Goal: Task Accomplishment & Management: Complete application form

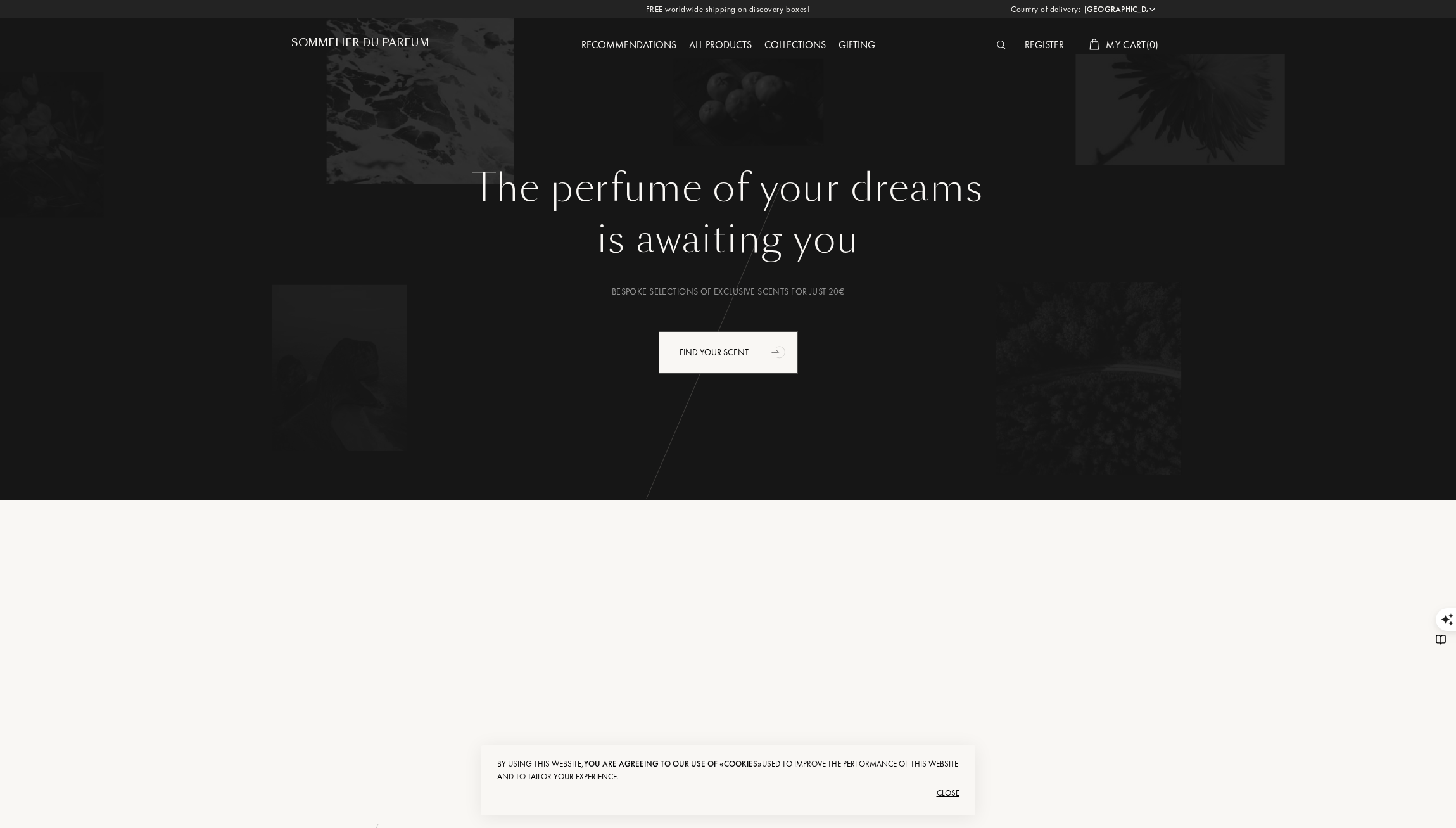
select select "NL"
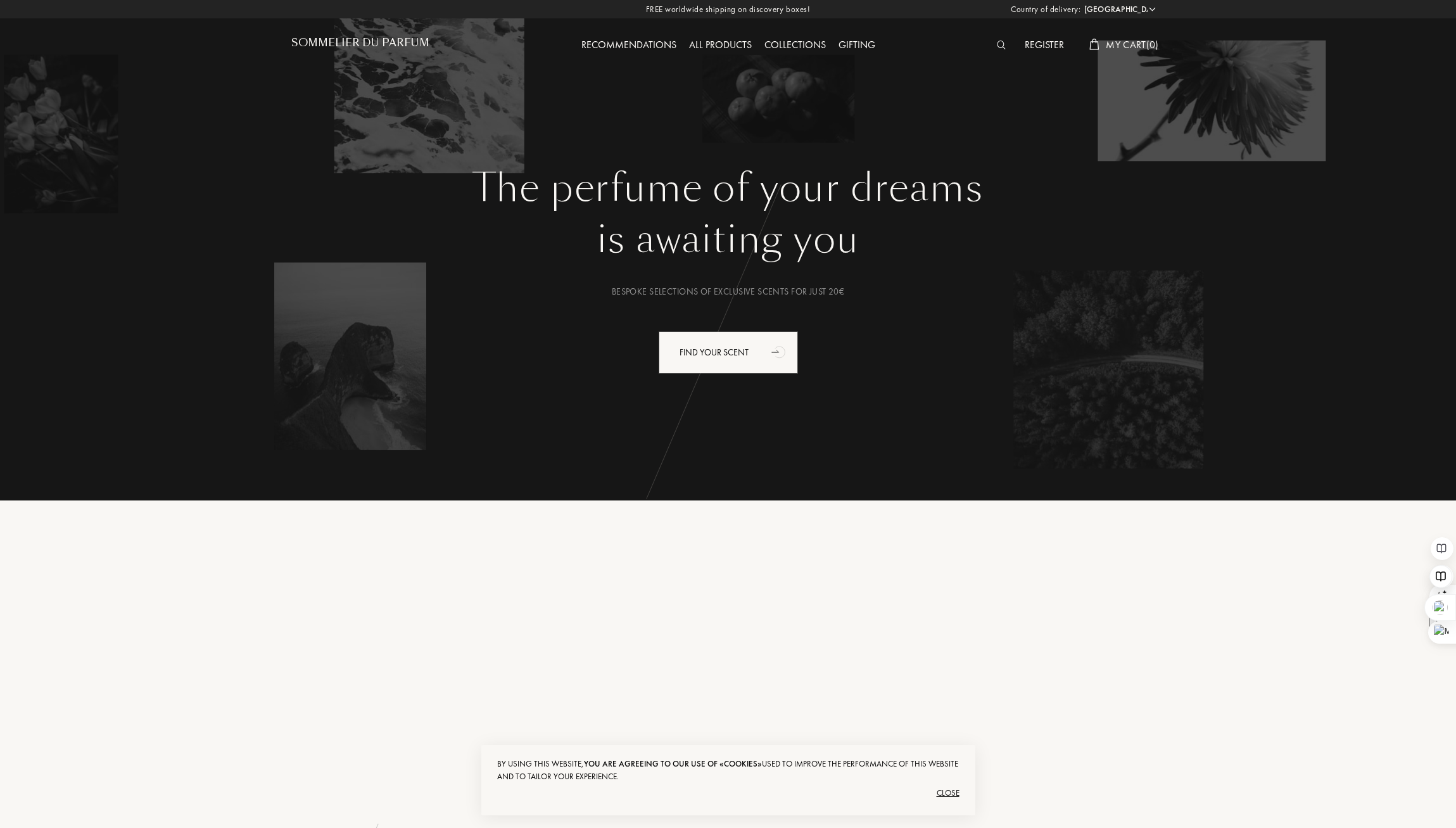
click at [1142, 45] on span "My Cart ( 0 )" at bounding box center [1131, 45] width 53 height 13
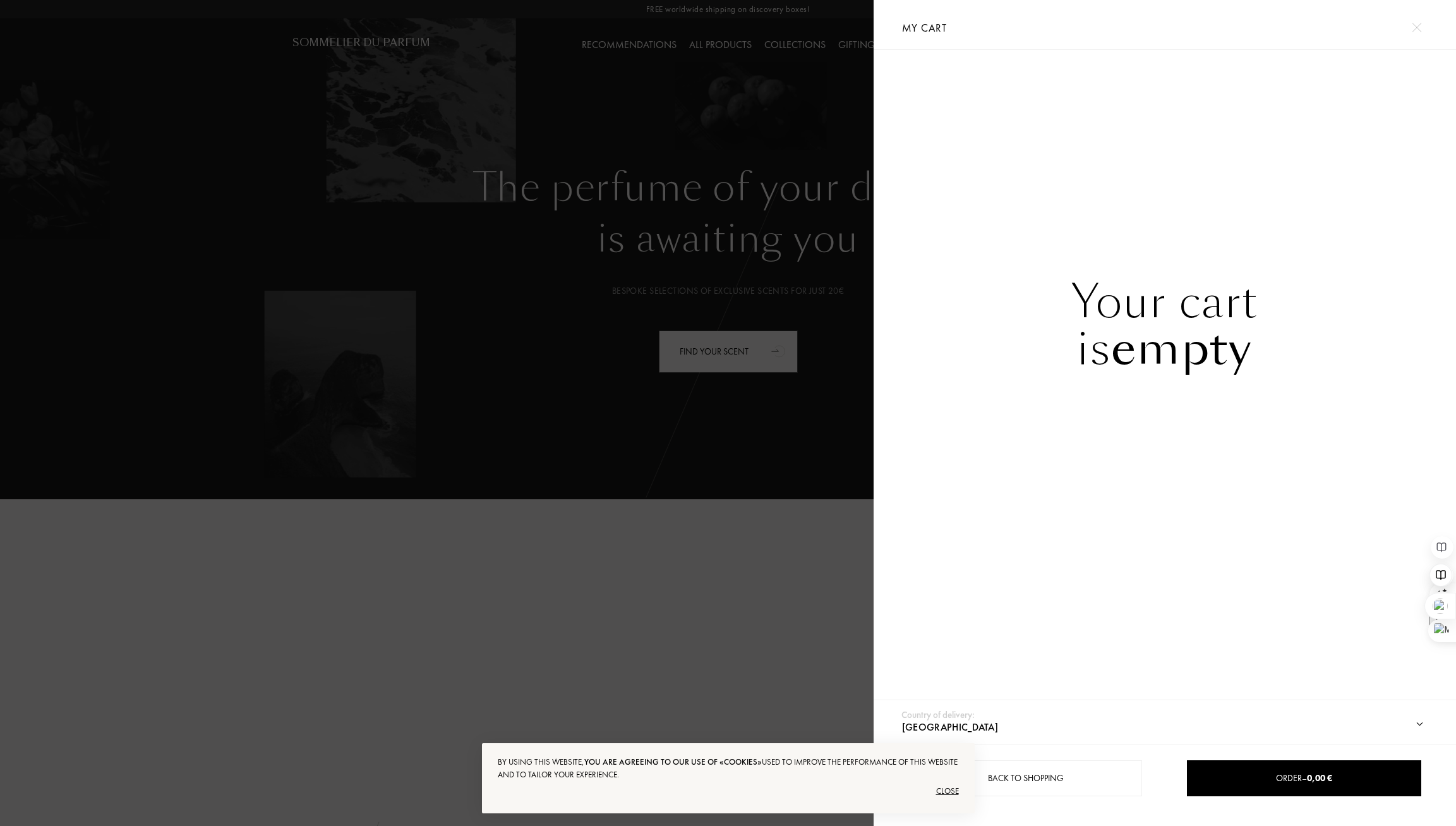
click at [492, 394] on div at bounding box center [437, 413] width 874 height 826
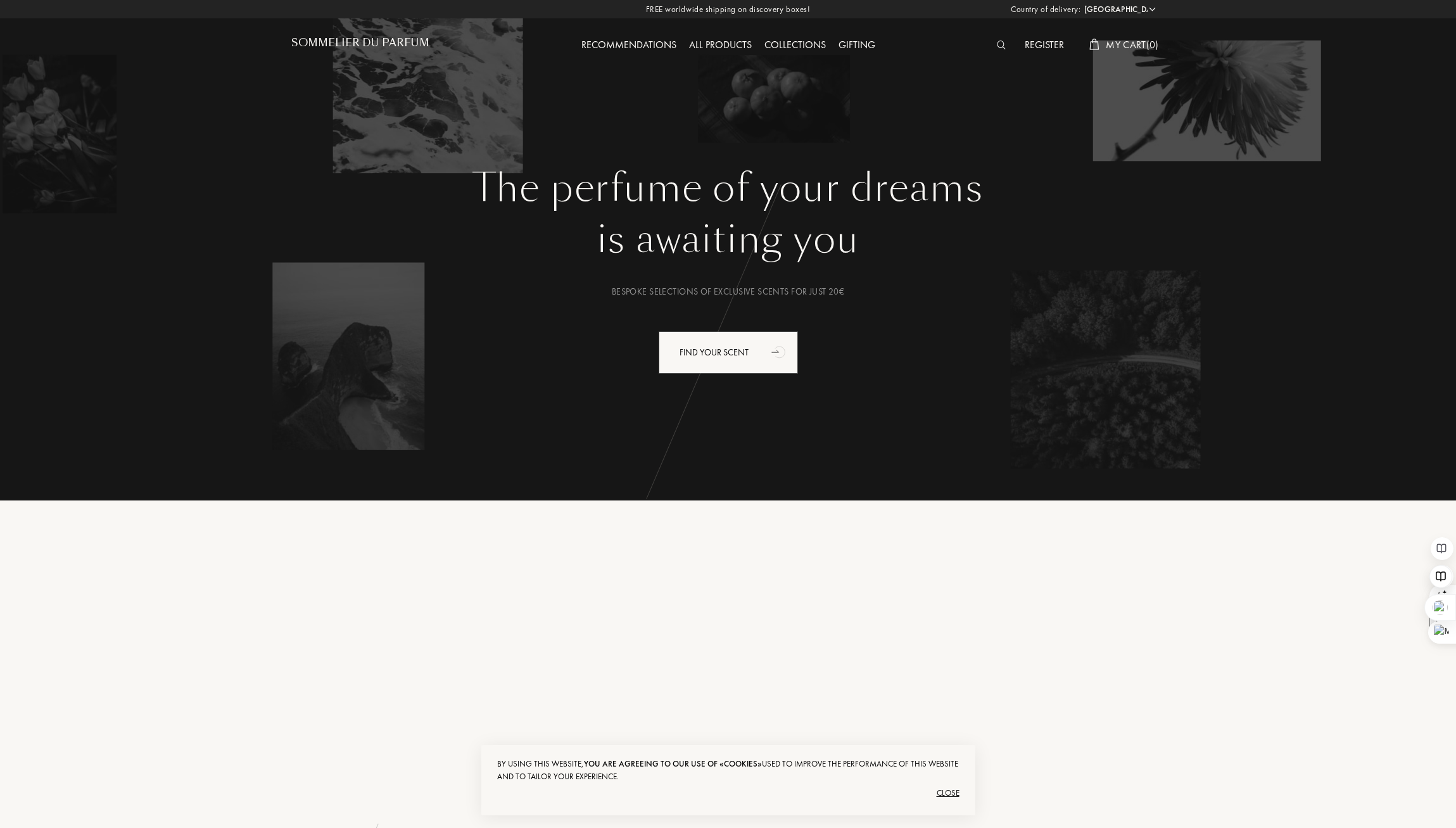
click at [1034, 46] on div "Register" at bounding box center [1044, 45] width 52 height 17
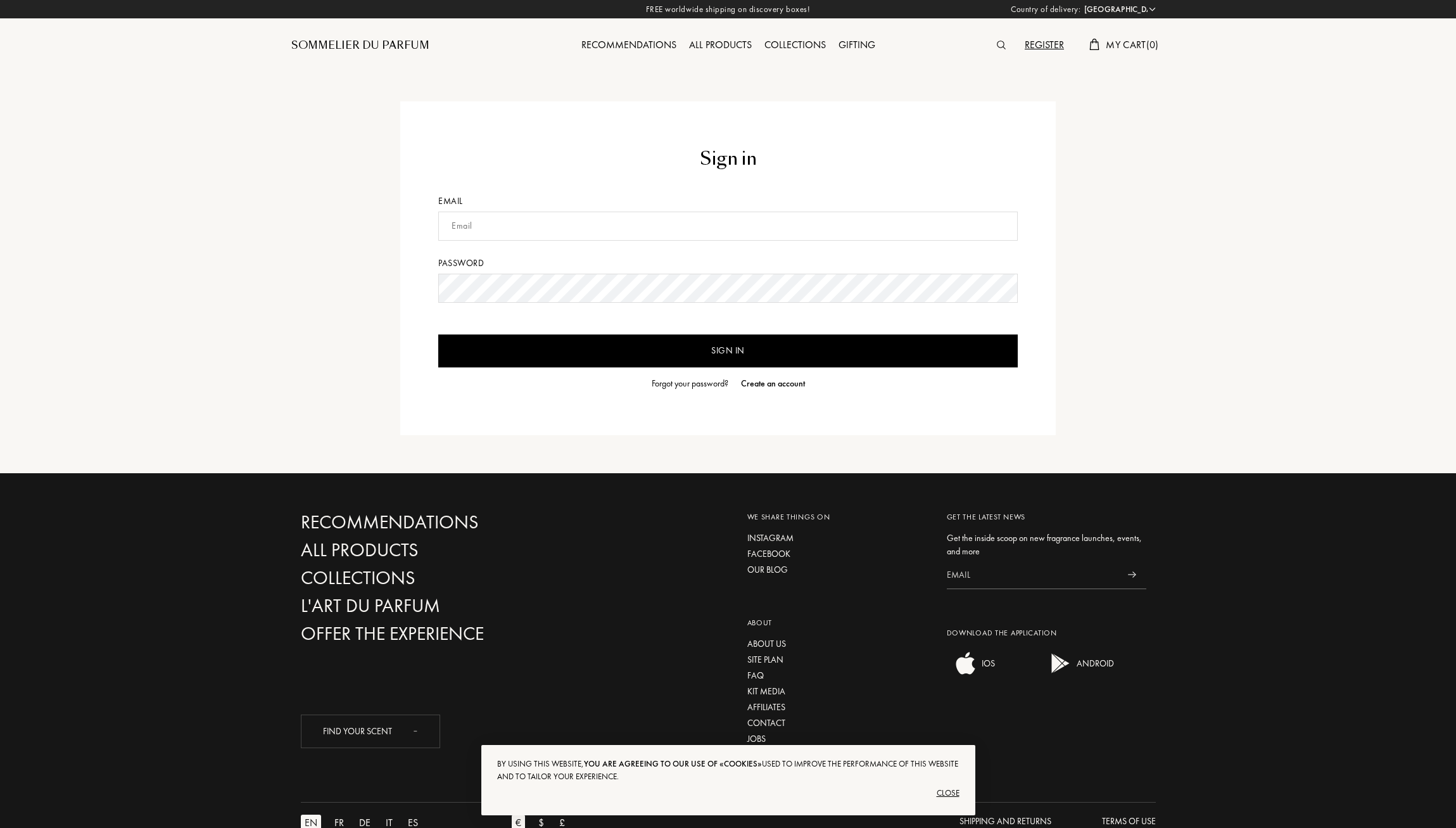
select select "NL"
click at [579, 233] on input "text" at bounding box center [728, 226] width 579 height 29
type input "jvdlem@outlook.com"
click at [677, 356] on input "Sign in" at bounding box center [728, 350] width 579 height 32
click at [692, 386] on div "Forgot your password?" at bounding box center [689, 383] width 77 height 13
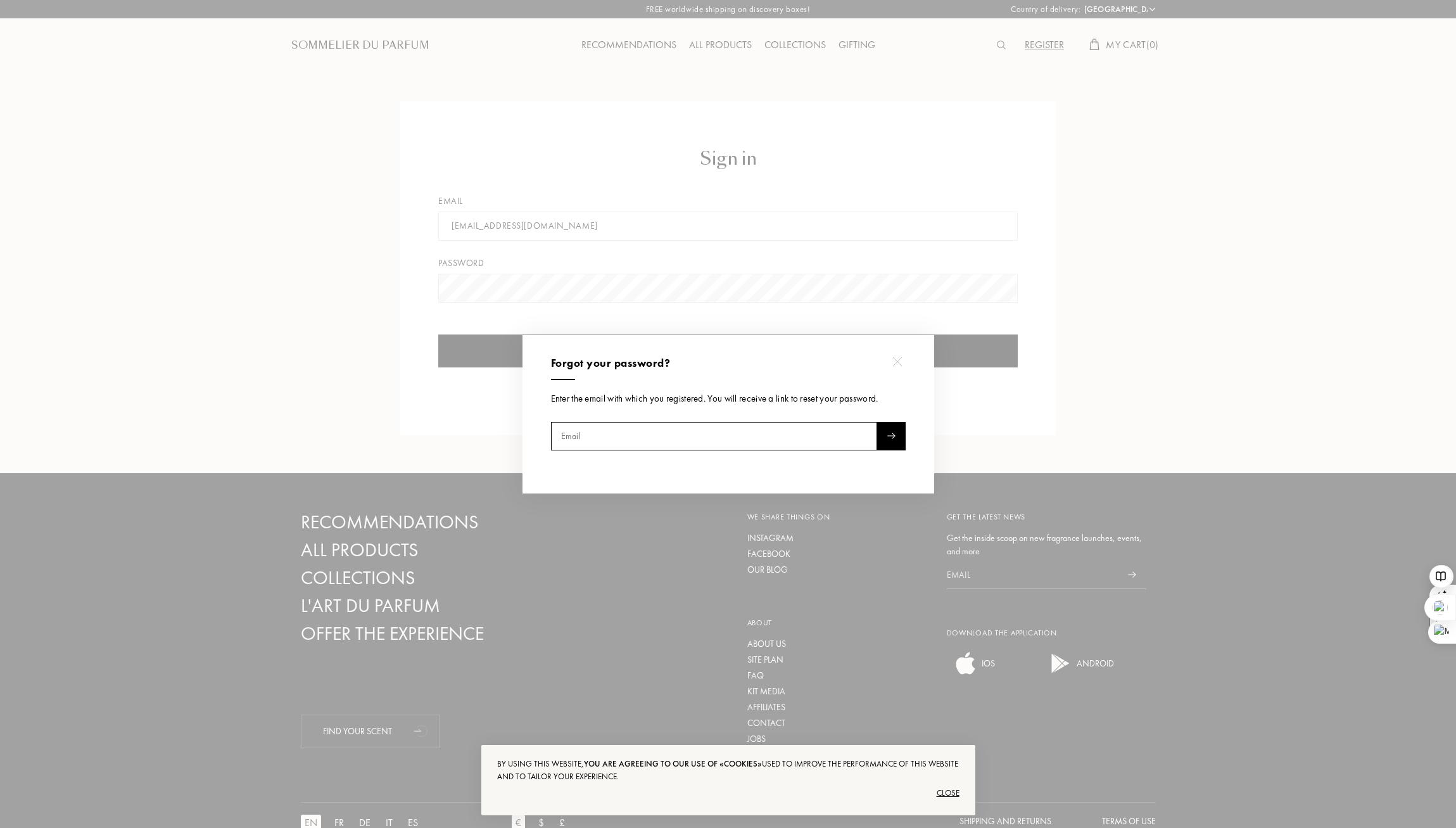
click at [728, 433] on input "text" at bounding box center [714, 435] width 326 height 29
type input "jvdlem@outlook.com"
click at [884, 438] on div at bounding box center [891, 435] width 29 height 29
click at [701, 439] on input "jvdlem@outlook.com" at bounding box center [714, 435] width 326 height 29
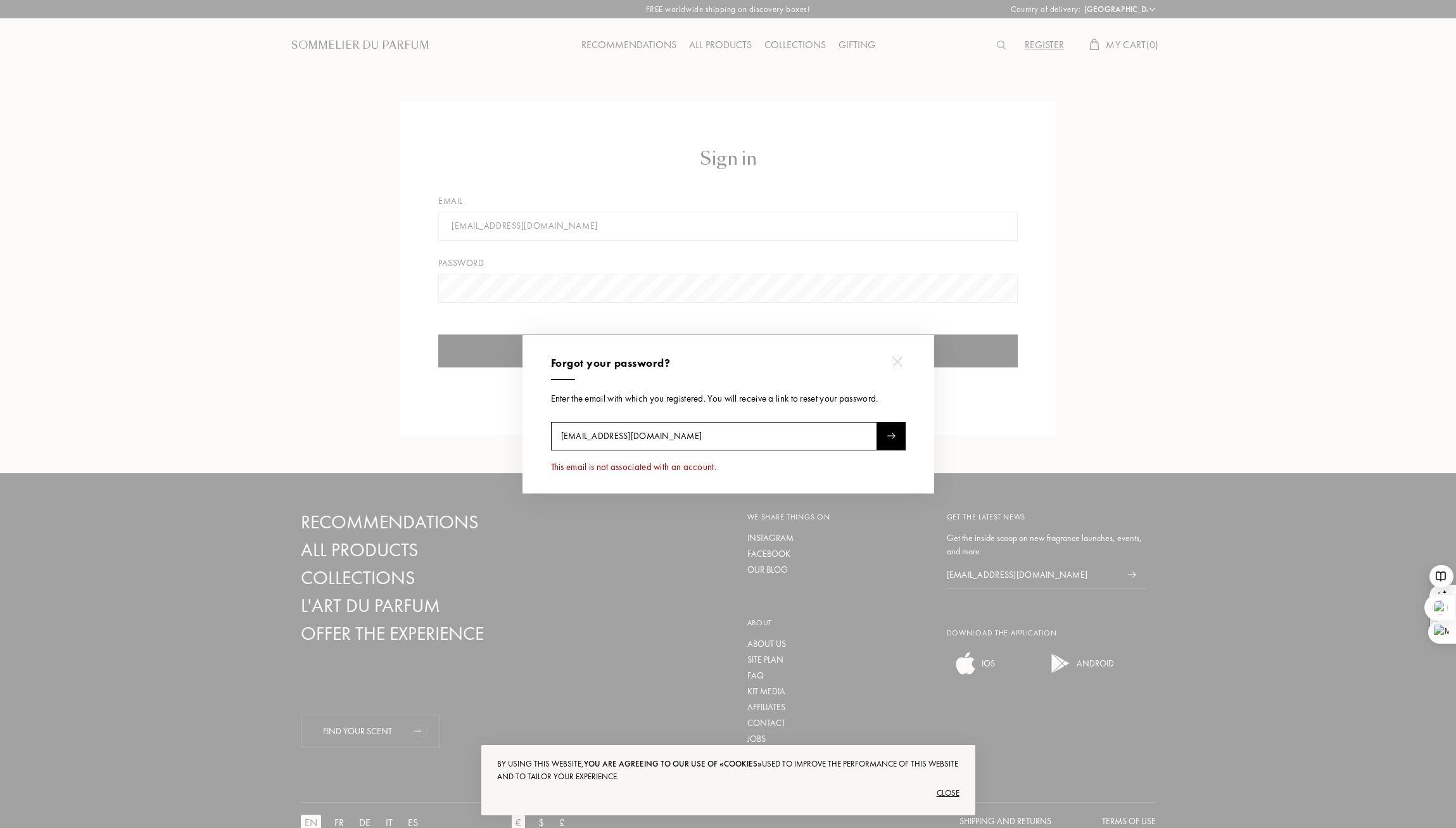
click at [944, 431] on div at bounding box center [729, 414] width 1460 height 828
